Goal: Task Accomplishment & Management: Complete application form

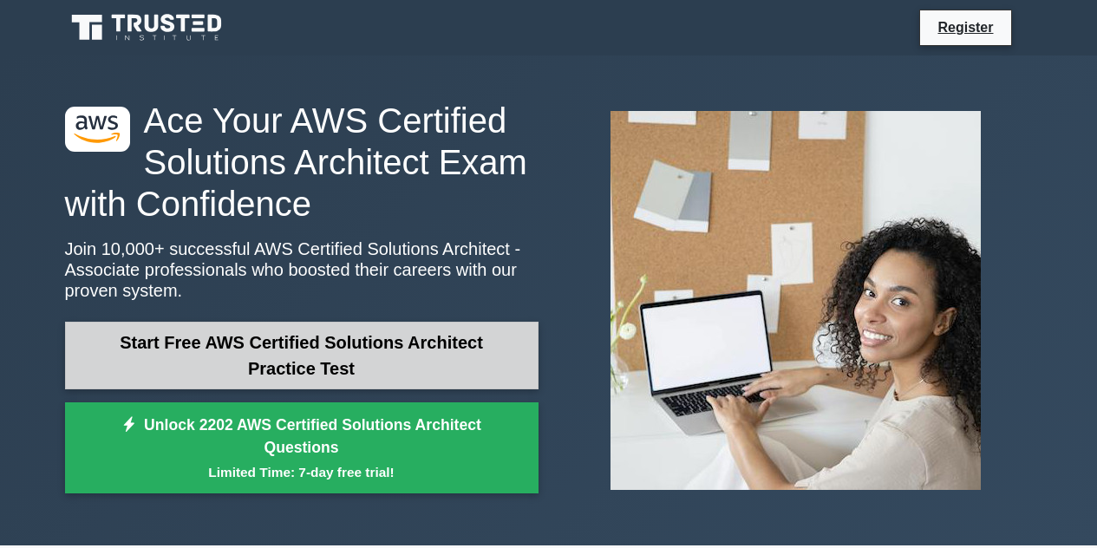
click at [357, 353] on link "Start Free AWS Certified Solutions Architect Practice Test" at bounding box center [301, 356] width 473 height 68
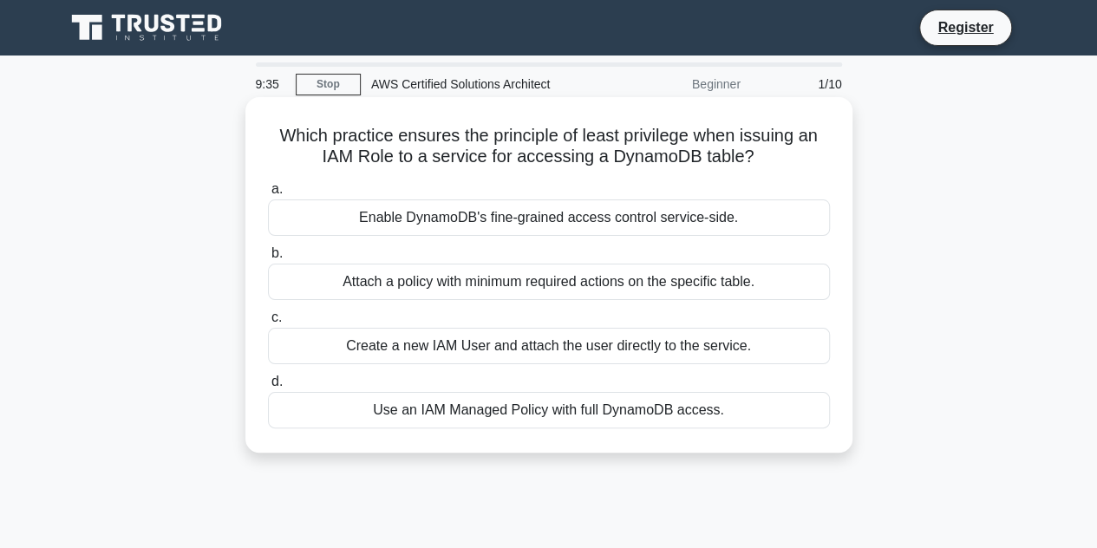
click at [406, 280] on div "Attach a policy with minimum required actions on the specific table." at bounding box center [549, 282] width 562 height 36
click at [268, 259] on input "b. Attach a policy with minimum required actions on the specific table." at bounding box center [268, 253] width 0 height 11
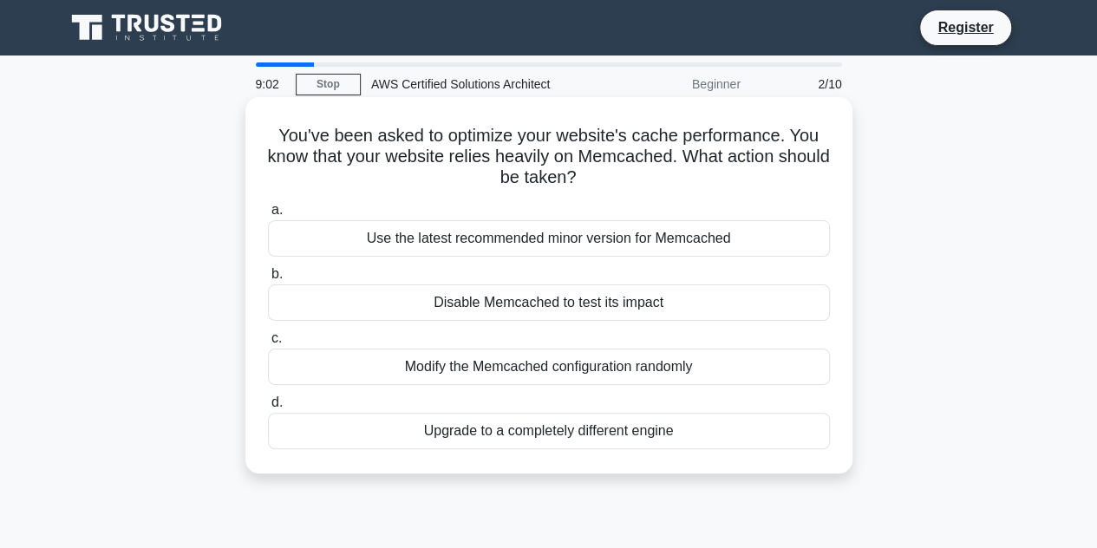
click at [499, 239] on div "Use the latest recommended minor version for Memcached" at bounding box center [549, 238] width 562 height 36
click at [268, 216] on input "a. Use the latest recommended minor version for Memcached" at bounding box center [268, 210] width 0 height 11
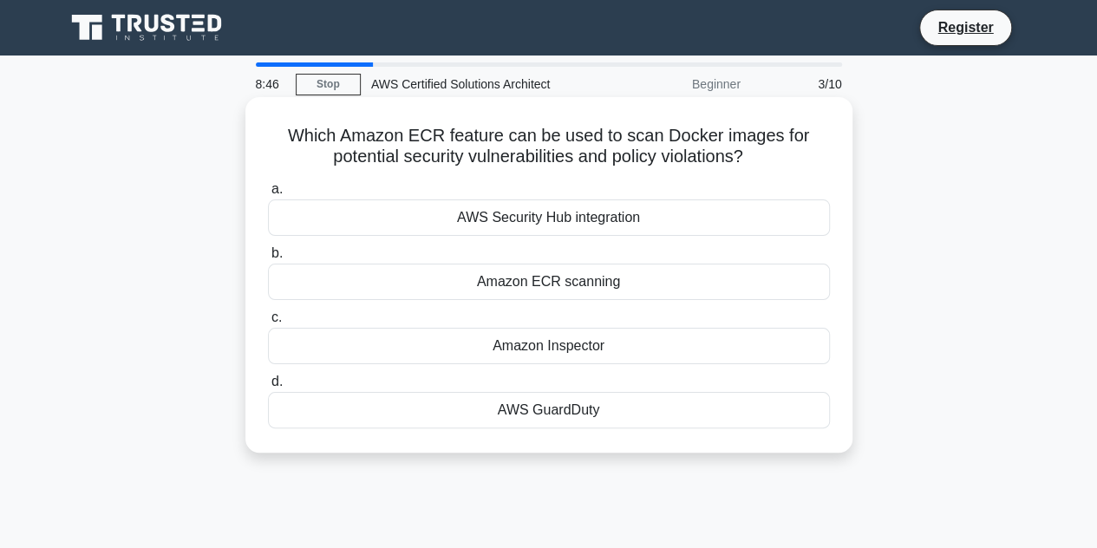
click at [517, 290] on div "Amazon ECR scanning" at bounding box center [549, 282] width 562 height 36
click at [268, 259] on input "b. Amazon ECR scanning" at bounding box center [268, 253] width 0 height 11
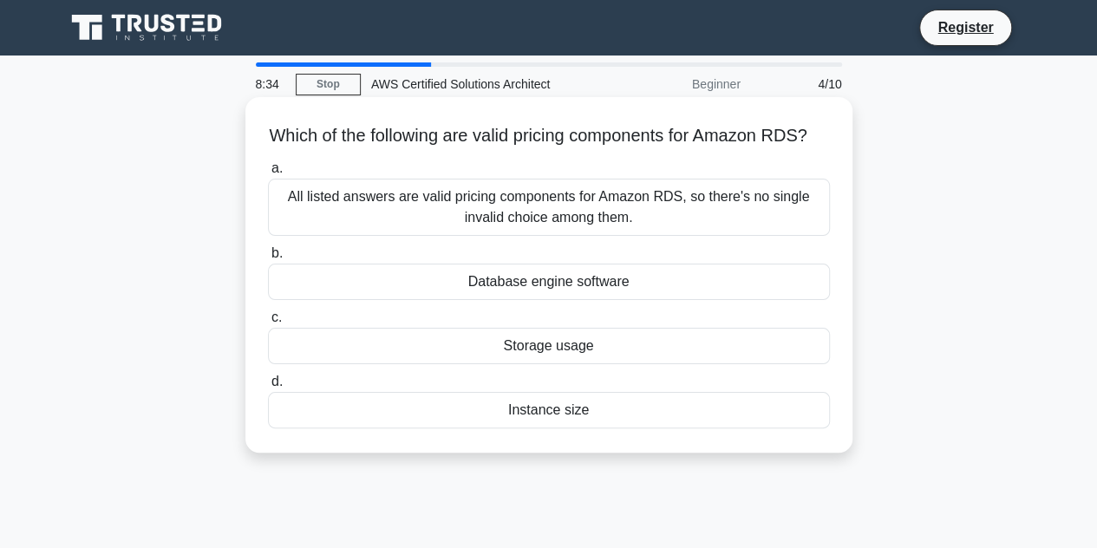
click at [554, 428] on div "Instance size" at bounding box center [549, 410] width 562 height 36
click at [268, 387] on input "d. Instance size" at bounding box center [268, 381] width 0 height 11
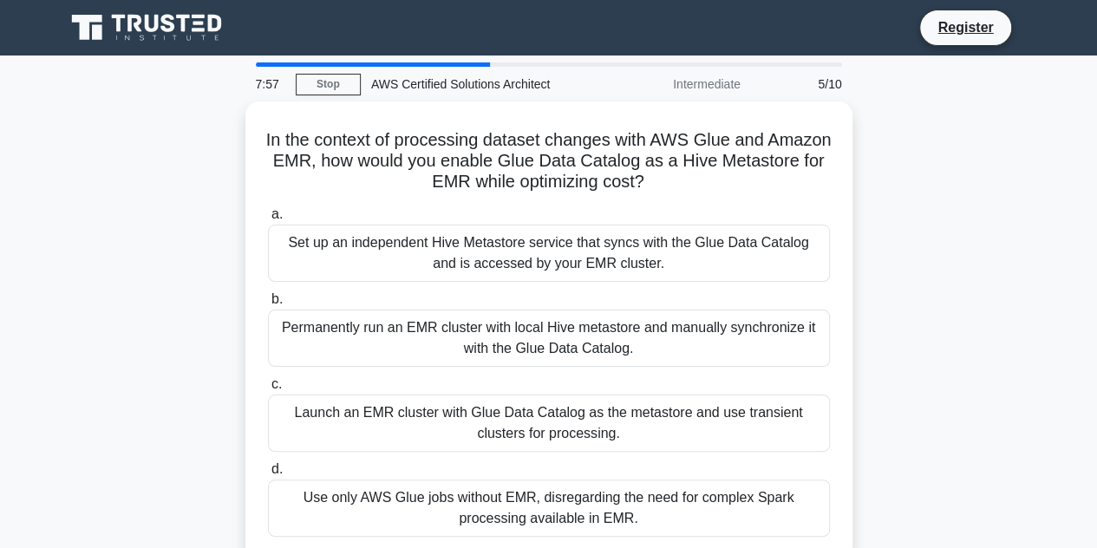
click at [554, 446] on div "Launch an EMR cluster with Glue Data Catalog as the metastore and use transient…" at bounding box center [549, 422] width 562 height 57
click at [268, 390] on input "c. Launch an EMR cluster with Glue Data Catalog as the metastore and use transi…" at bounding box center [268, 384] width 0 height 11
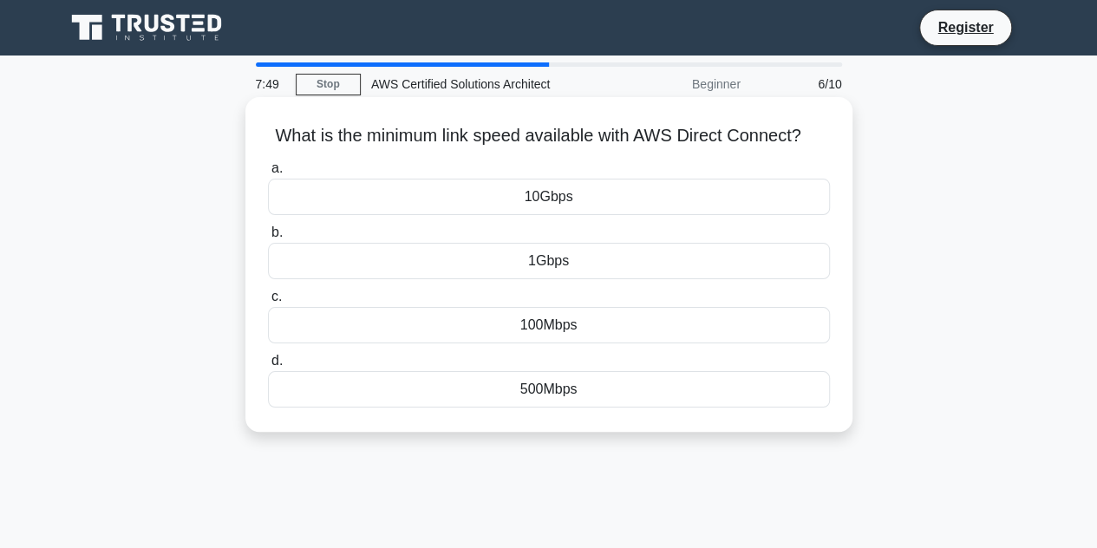
click at [385, 140] on h5 "What is the minimum link speed available with AWS Direct Connect? .spinner_0XTQ…" at bounding box center [548, 136] width 565 height 23
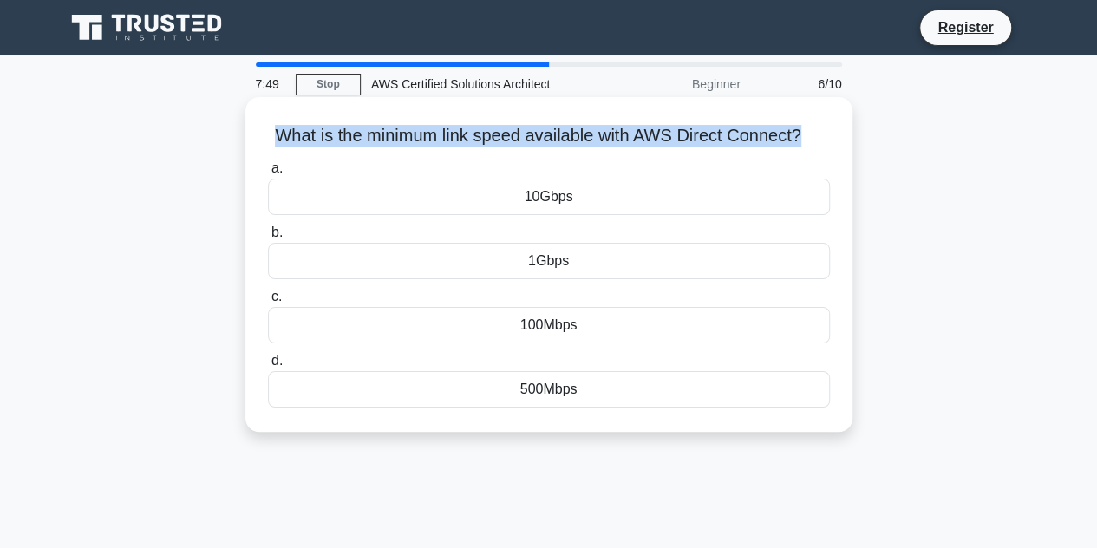
click at [385, 138] on h5 "What is the minimum link speed available with AWS Direct Connect? .spinner_0XTQ…" at bounding box center [548, 136] width 565 height 23
copy div "What is the minimum link speed available with AWS Direct Connect? .spinner_0XTQ…"
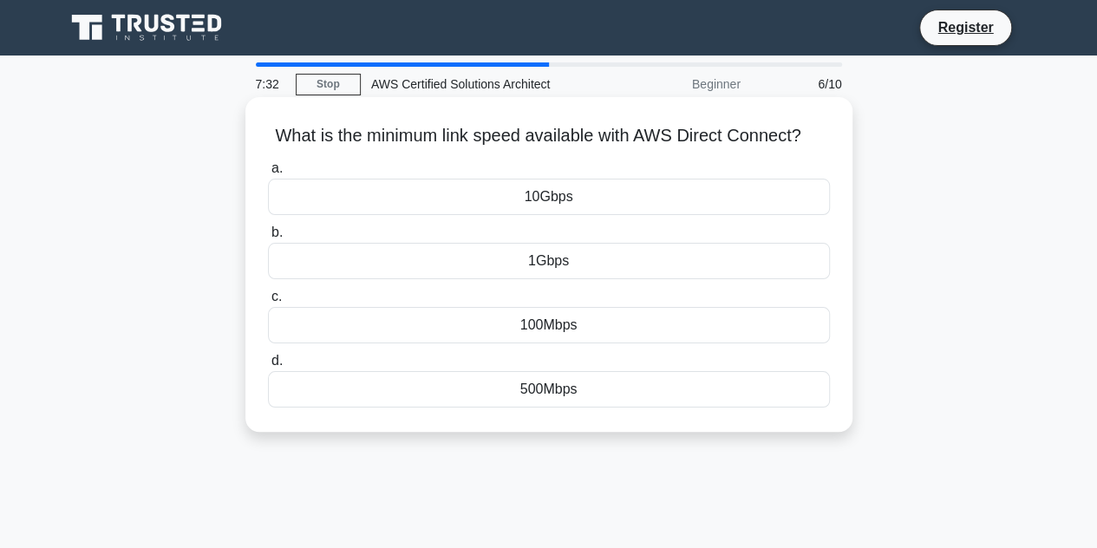
click at [622, 264] on div "1Gbps" at bounding box center [549, 261] width 562 height 36
click at [268, 238] on input "b. 1Gbps" at bounding box center [268, 232] width 0 height 11
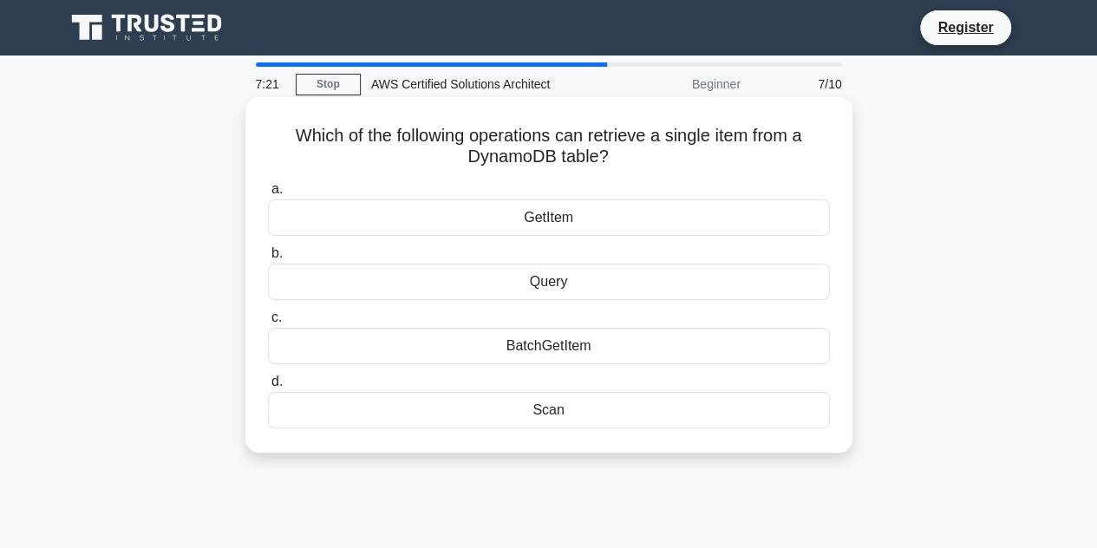
click at [576, 215] on div "GetItem" at bounding box center [549, 217] width 562 height 36
click at [268, 195] on input "a. GetItem" at bounding box center [268, 189] width 0 height 11
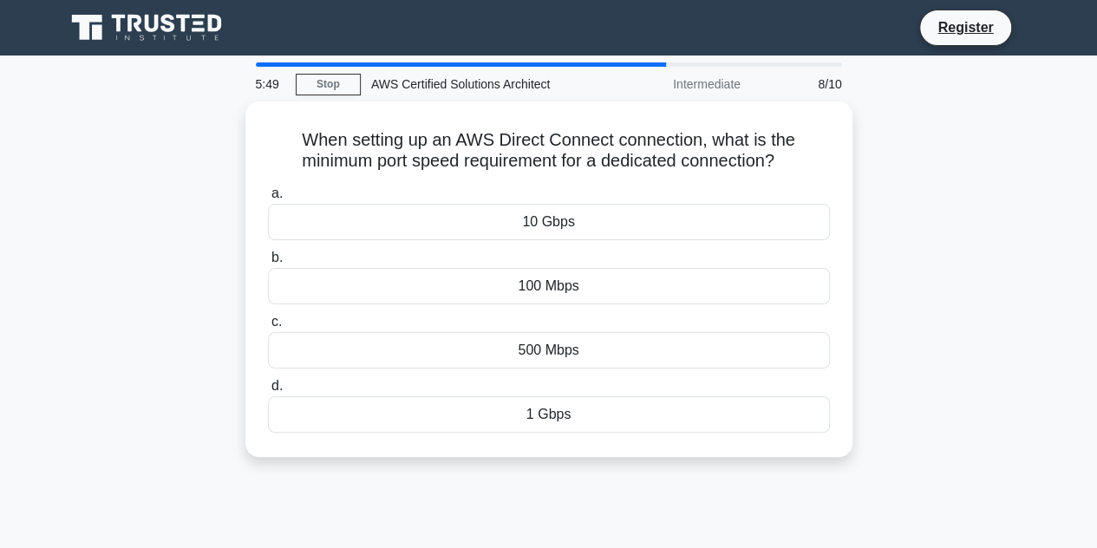
click at [576, 215] on div "10 Gbps" at bounding box center [549, 222] width 562 height 36
click at [268, 199] on input "a. 10 Gbps" at bounding box center [268, 193] width 0 height 11
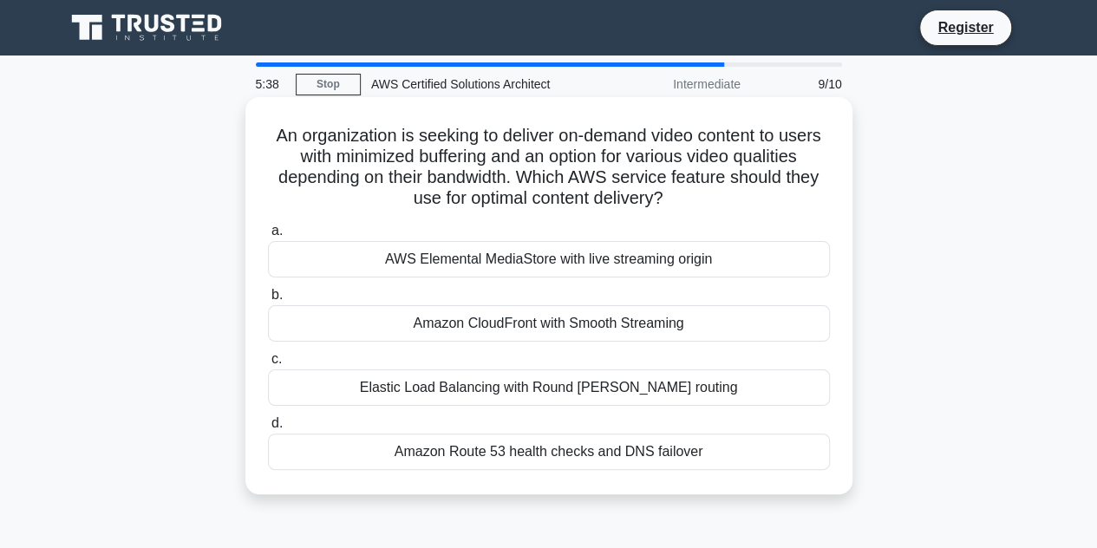
click at [565, 330] on div "Amazon CloudFront with Smooth Streaming" at bounding box center [549, 323] width 562 height 36
click at [268, 301] on input "b. Amazon CloudFront with Smooth Streaming" at bounding box center [268, 295] width 0 height 11
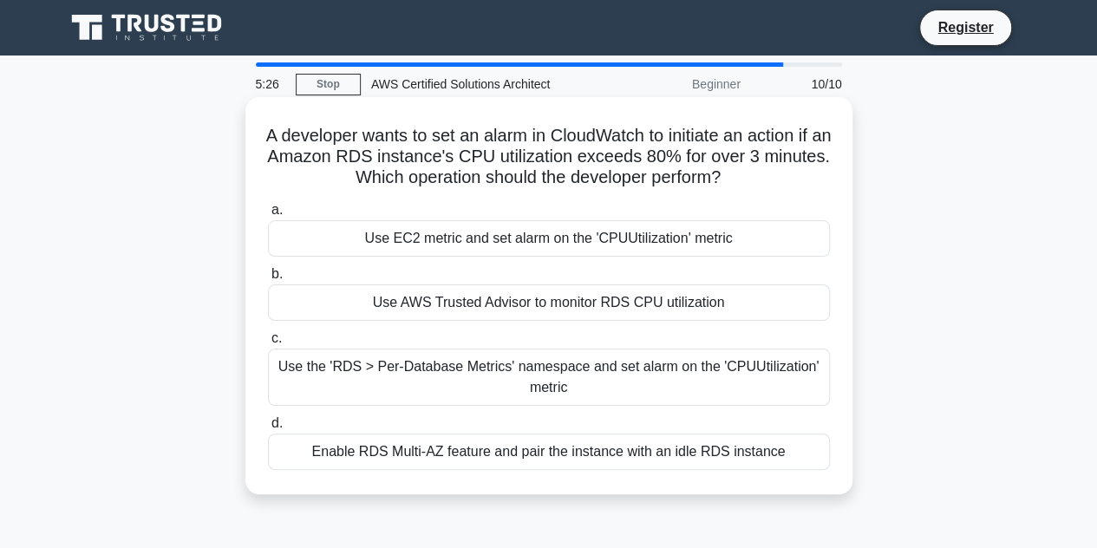
click at [500, 261] on div "a. Use EC2 metric and set alarm on the 'CPUUtilization' metric b. Use AWS Trust…" at bounding box center [548, 334] width 583 height 277
click at [546, 244] on div "Use EC2 metric and set alarm on the 'CPUUtilization' metric" at bounding box center [549, 238] width 562 height 36
click at [268, 216] on input "a. Use EC2 metric and set alarm on the 'CPUUtilization' metric" at bounding box center [268, 210] width 0 height 11
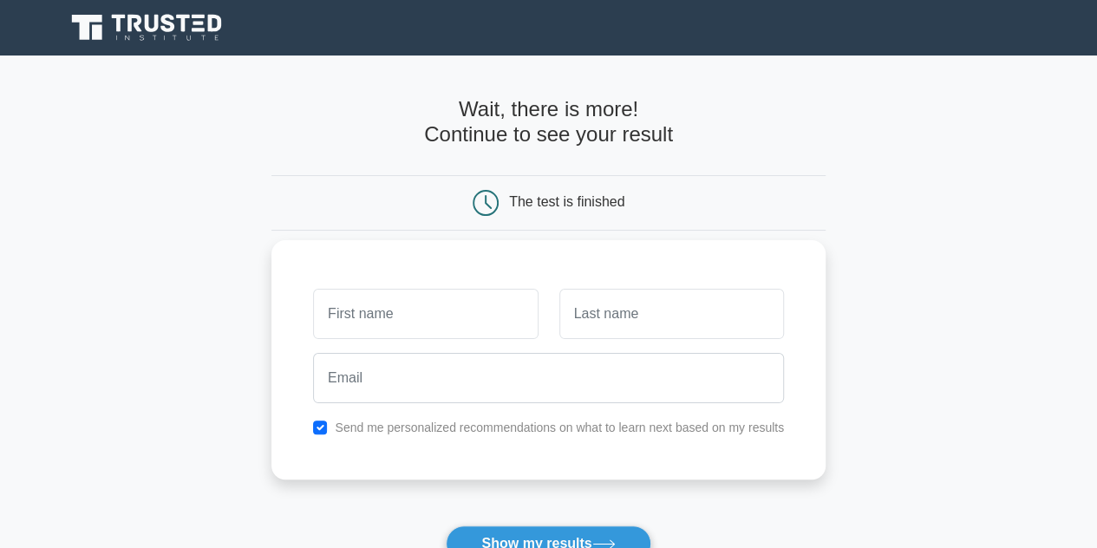
click at [433, 314] on input "text" at bounding box center [425, 314] width 225 height 50
type input "Abhedya"
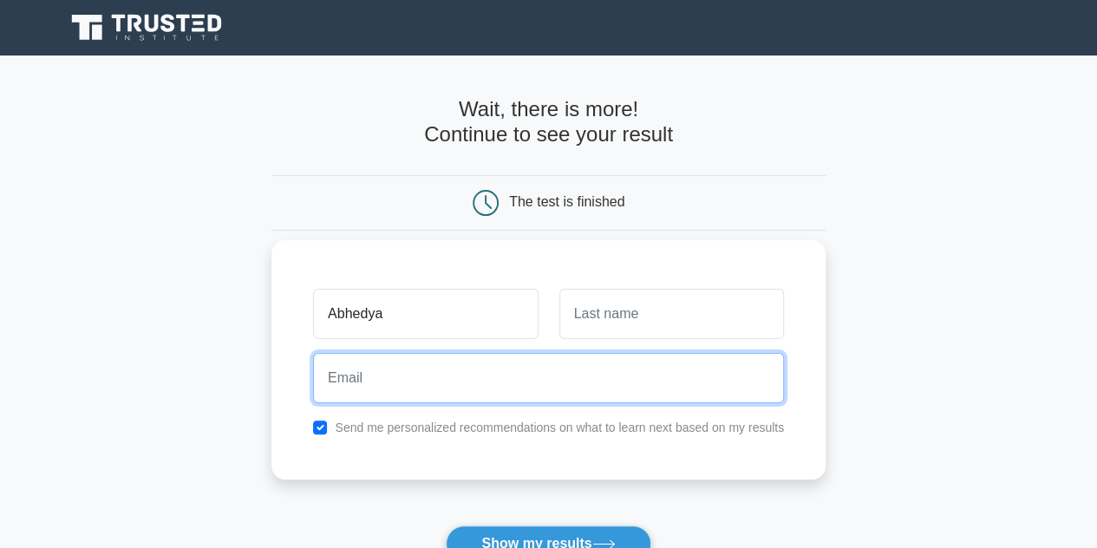
click at [439, 367] on input "email" at bounding box center [548, 378] width 471 height 50
type input "infinixprogram@gmail.com"
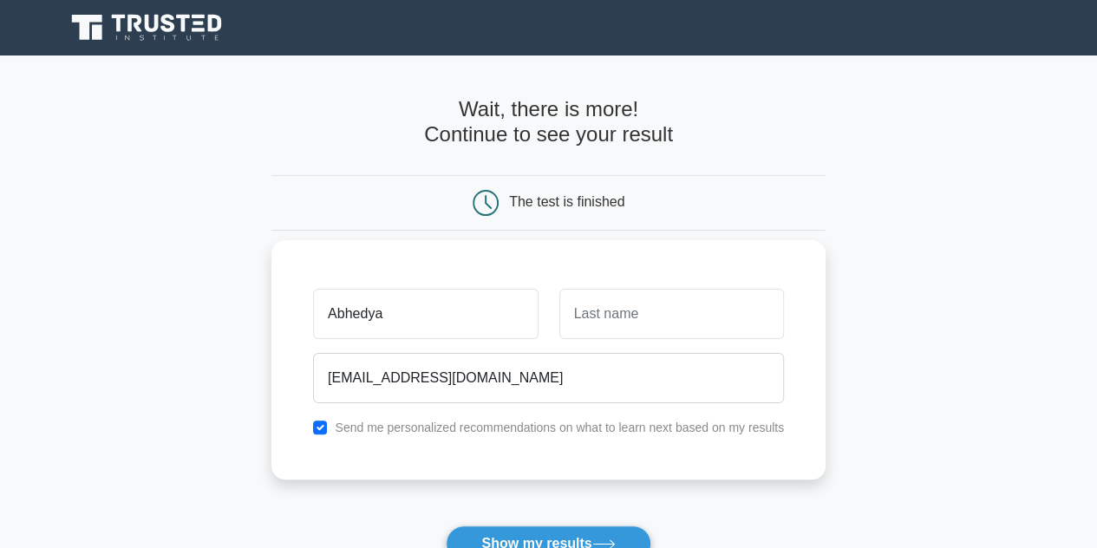
click at [317, 433] on div "Send me personalized recommendations on what to learn next based on my results" at bounding box center [549, 427] width 492 height 21
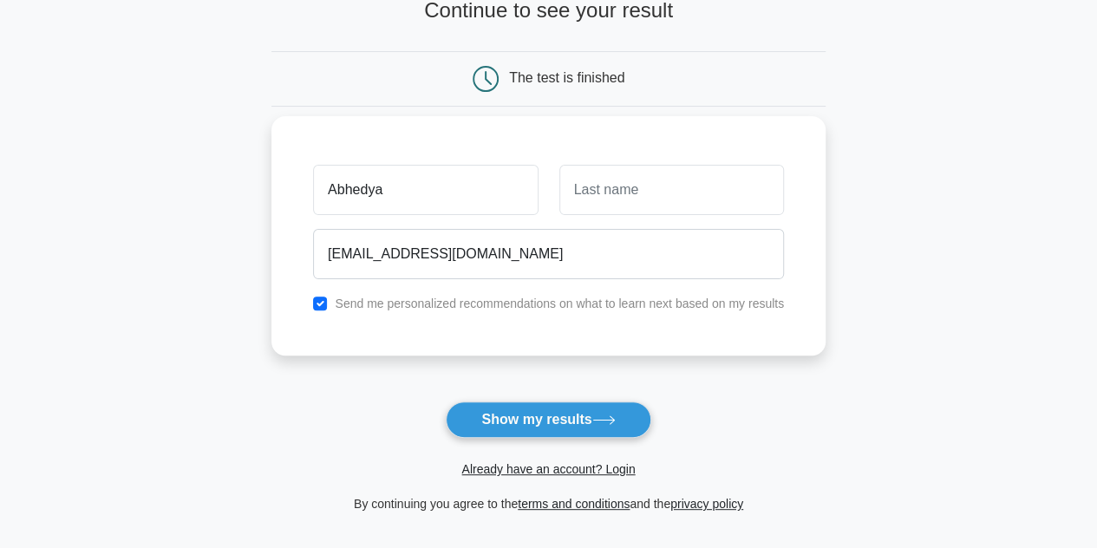
scroll to position [134, 0]
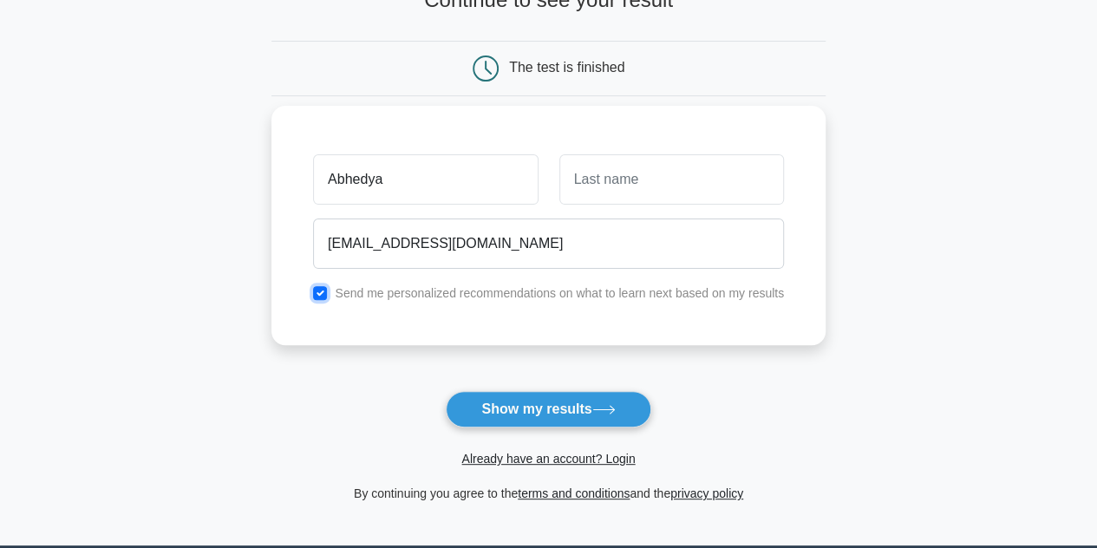
click at [322, 296] on input "checkbox" at bounding box center [320, 293] width 14 height 14
checkbox input "false"
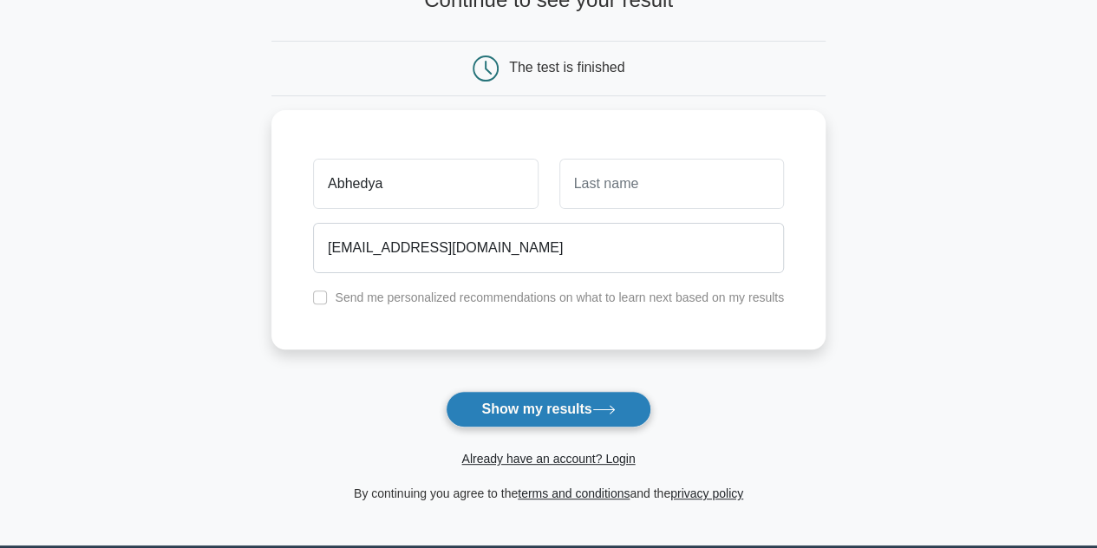
click at [548, 424] on button "Show my results" at bounding box center [548, 409] width 205 height 36
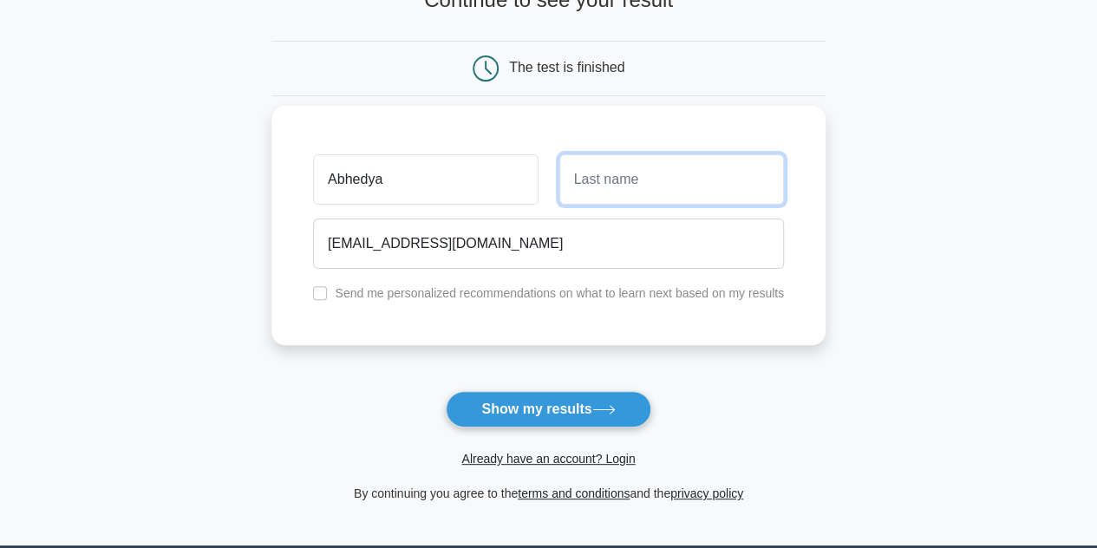
click at [631, 169] on input "text" at bounding box center [671, 179] width 225 height 50
type input "Tembe"
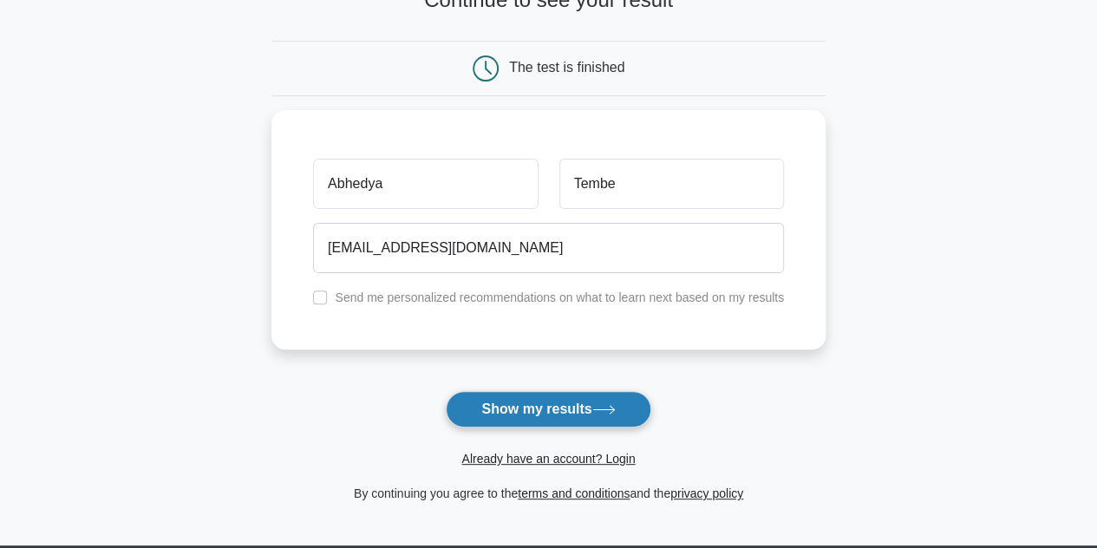
click at [600, 394] on button "Show my results" at bounding box center [548, 409] width 205 height 36
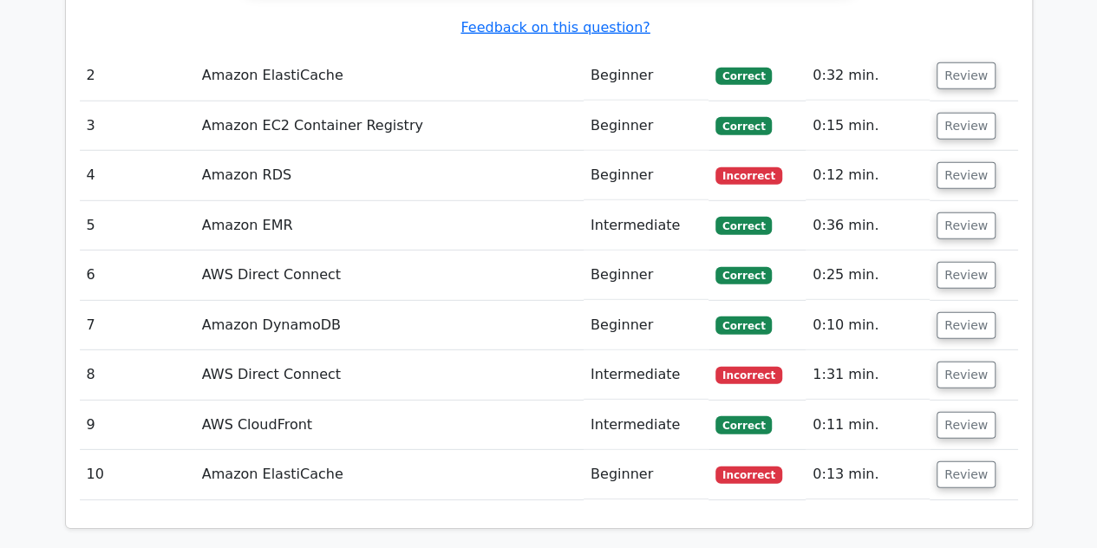
scroll to position [2332, 0]
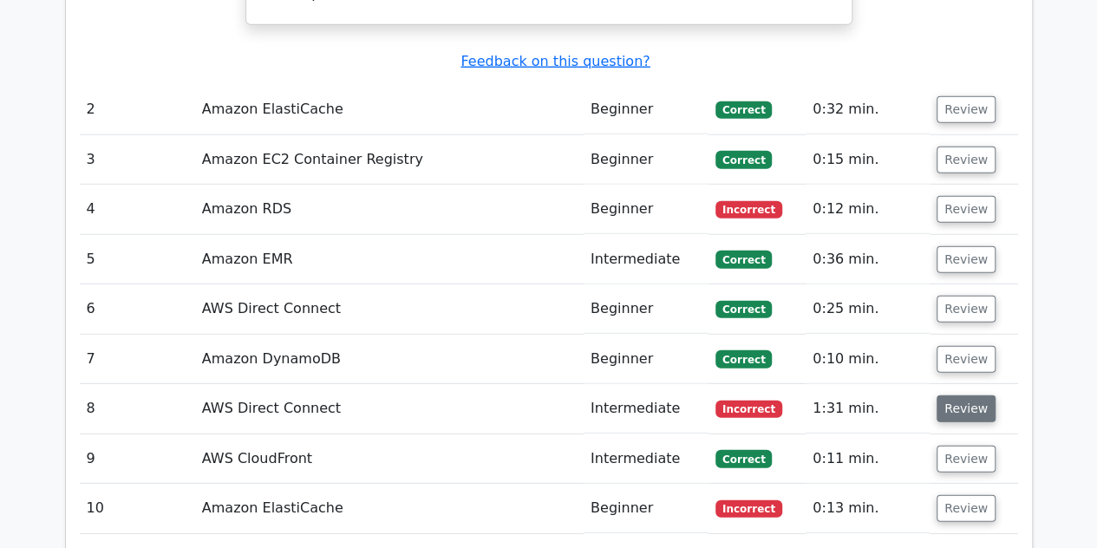
click at [965, 395] on button "Review" at bounding box center [965, 408] width 59 height 27
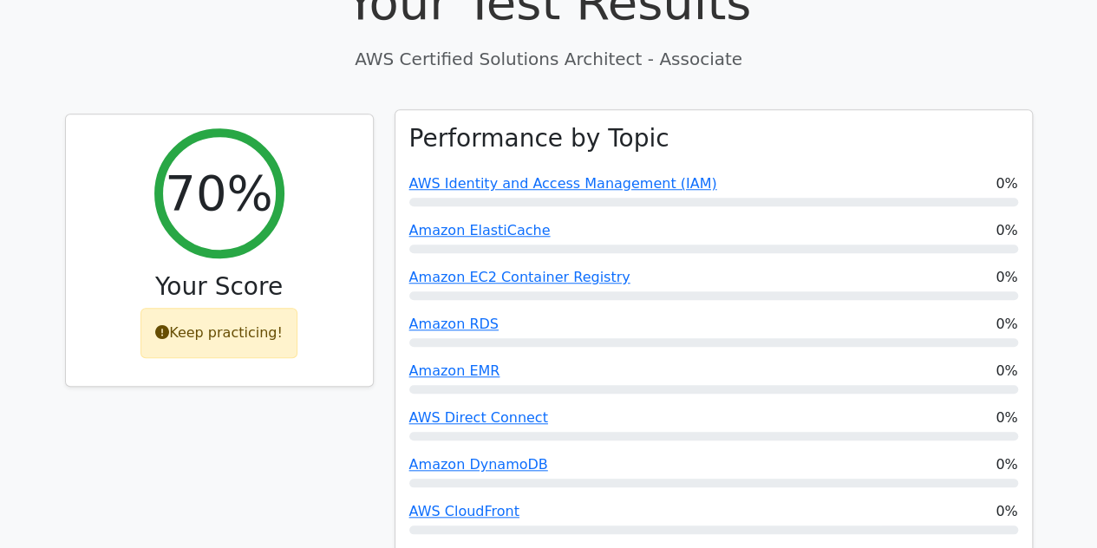
scroll to position [609, 0]
